Goal: Navigation & Orientation: Find specific page/section

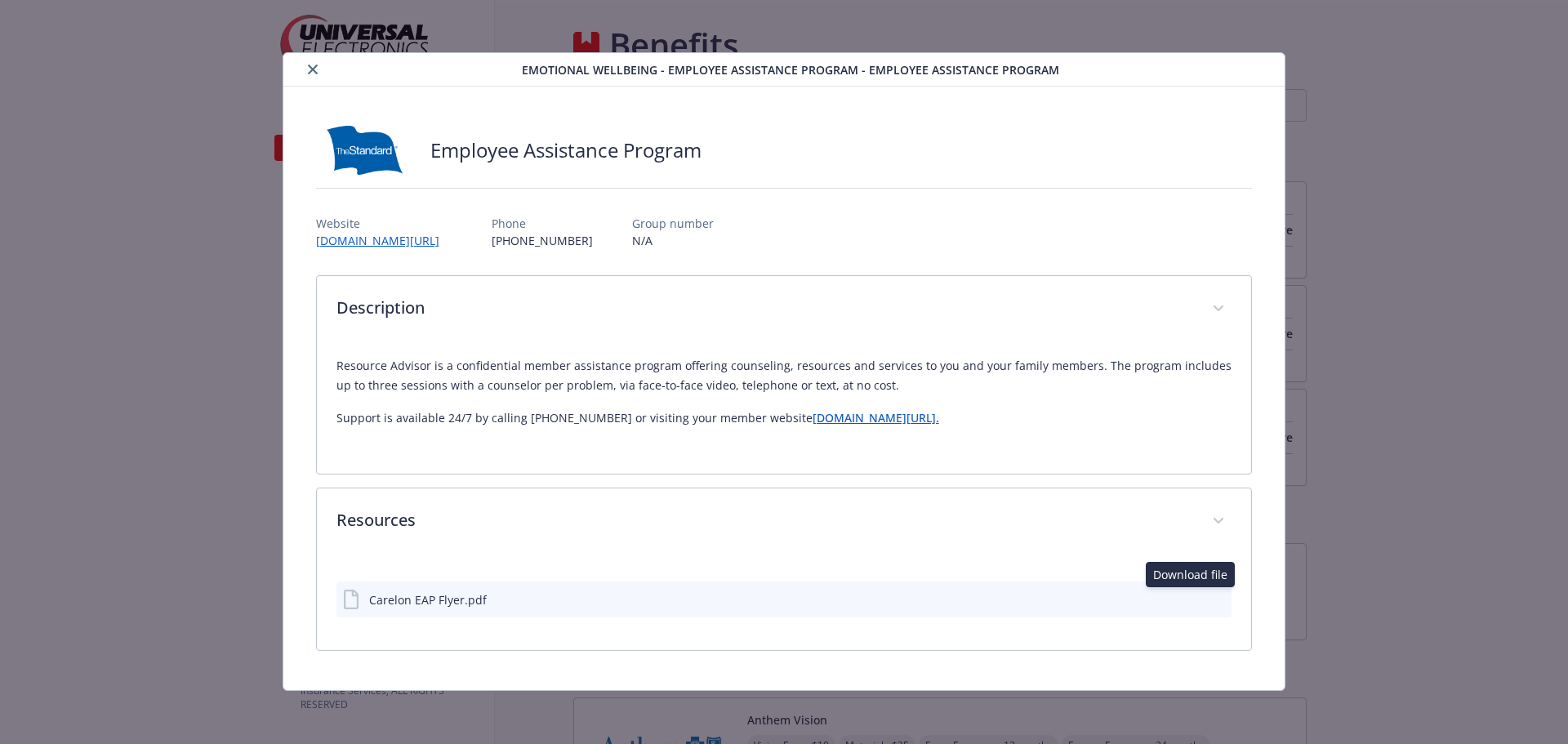
scroll to position [1990, 0]
